Goal: Task Accomplishment & Management: Manage account settings

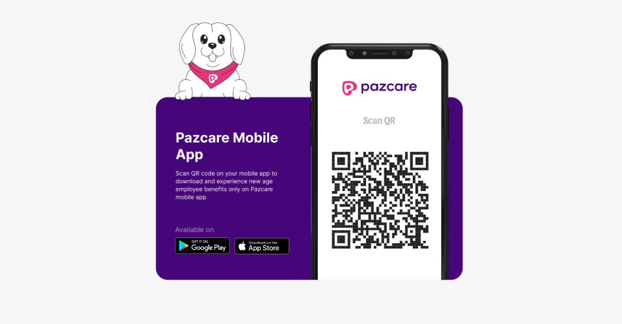
click at [503, 49] on div at bounding box center [311, 162] width 622 height 324
click at [421, 115] on img at bounding box center [311, 161] width 311 height 279
drag, startPoint x: 418, startPoint y: 112, endPoint x: 416, endPoint y: 98, distance: 14.3
click at [417, 112] on img at bounding box center [311, 161] width 311 height 279
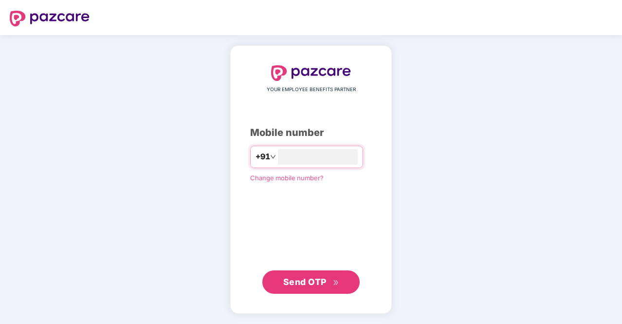
type input "**********"
click at [332, 283] on span "Send OTP" at bounding box center [311, 282] width 56 height 14
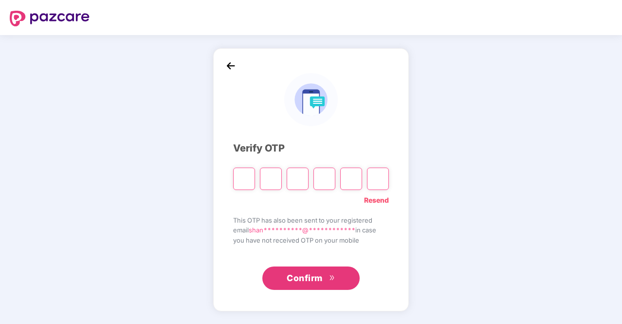
type input "*"
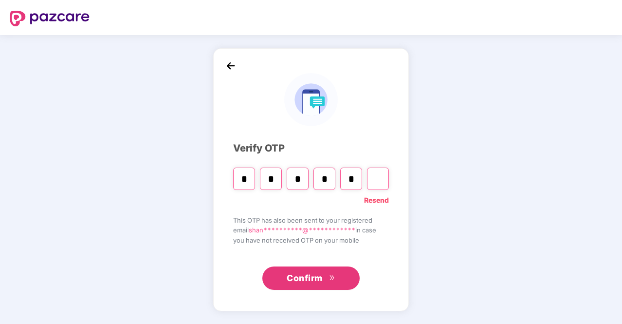
type input "*"
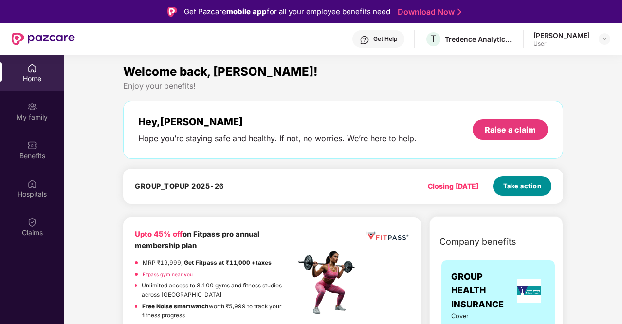
click at [530, 177] on button "Take action" at bounding box center [522, 185] width 58 height 19
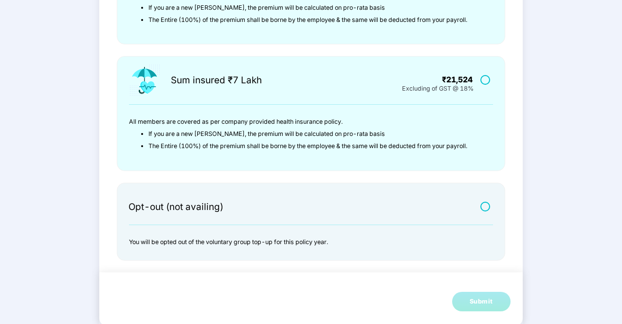
scroll to position [317, 0]
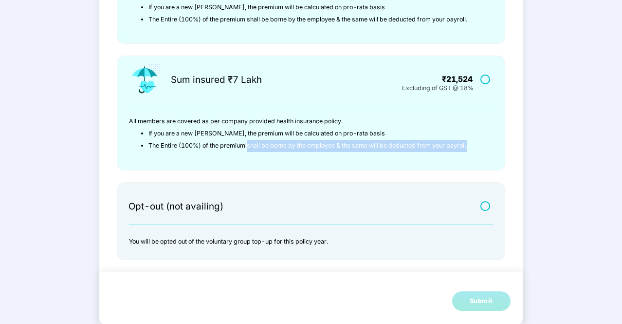
drag, startPoint x: 258, startPoint y: 147, endPoint x: 472, endPoint y: 148, distance: 214.2
click at [472, 148] on li "The Entire (100%) of the premium shall be borne by the employee & the same will…" at bounding box center [315, 146] width 333 height 12
drag, startPoint x: 152, startPoint y: 142, endPoint x: 418, endPoint y: 145, distance: 265.4
click at [415, 145] on li "The Entire (100%) of the premium shall be borne by the employee & the same will…" at bounding box center [315, 146] width 333 height 12
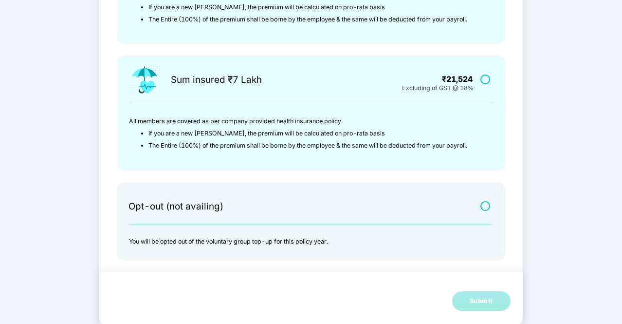
click at [458, 145] on li "The Entire (100%) of the premium shall be borne by the employee & the same will…" at bounding box center [315, 146] width 333 height 12
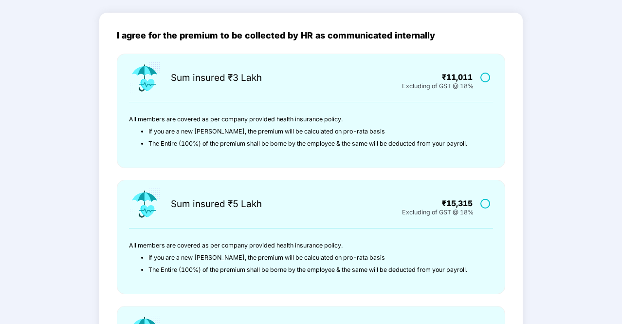
scroll to position [0, 0]
